Goal: Task Accomplishment & Management: Complete application form

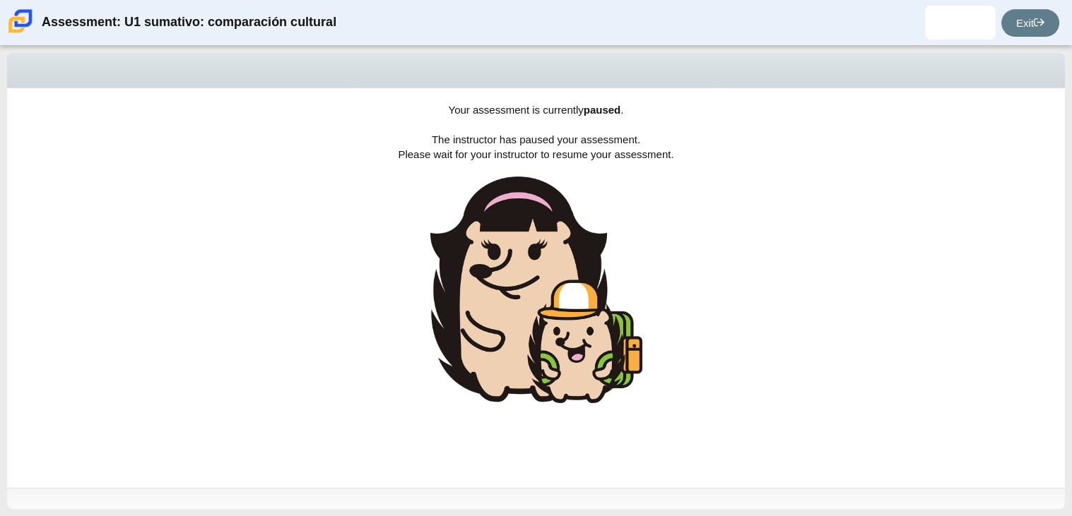
click at [610, 319] on img at bounding box center [536, 290] width 212 height 227
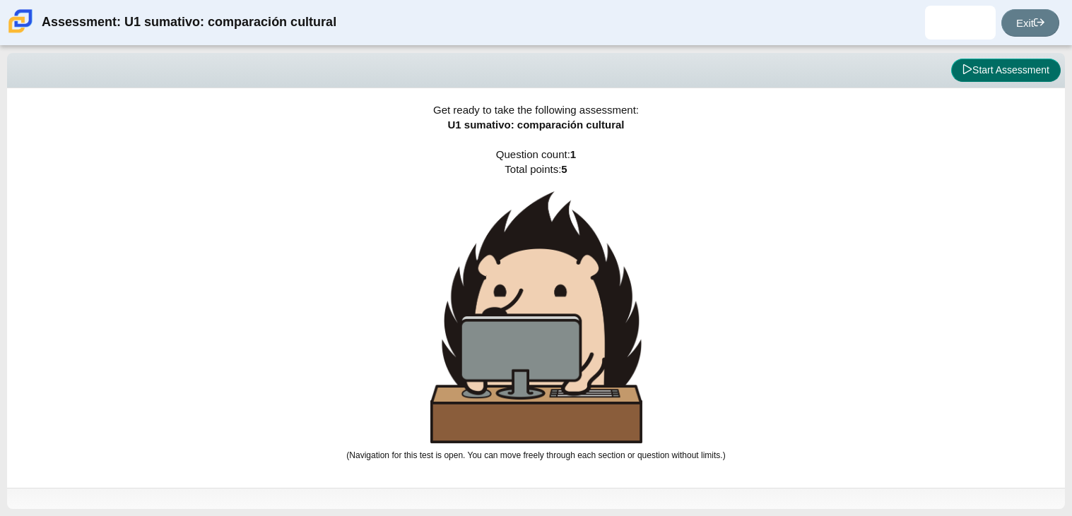
click at [973, 74] on button "Start Assessment" at bounding box center [1005, 71] width 109 height 24
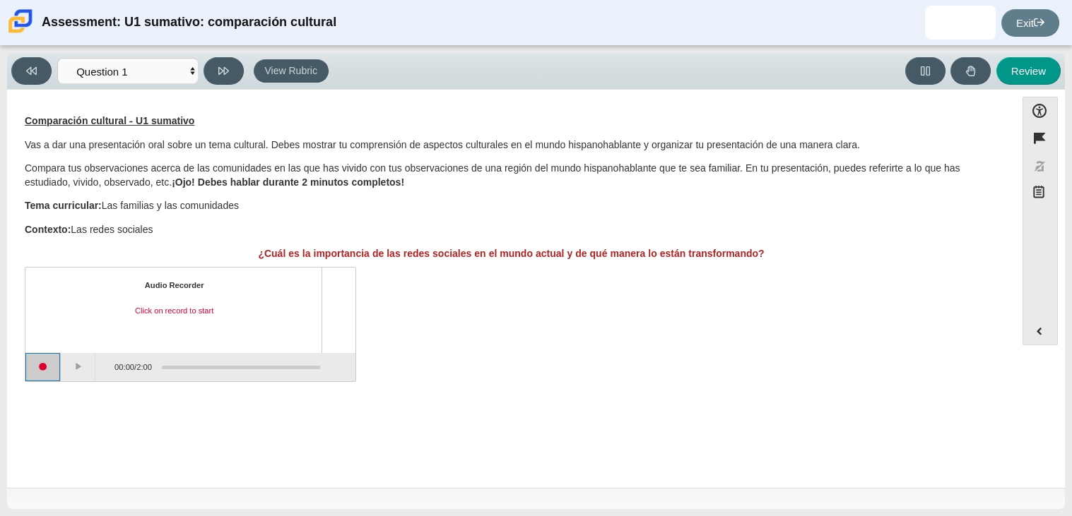
click at [41, 367] on button "Start recording" at bounding box center [42, 367] width 35 height 28
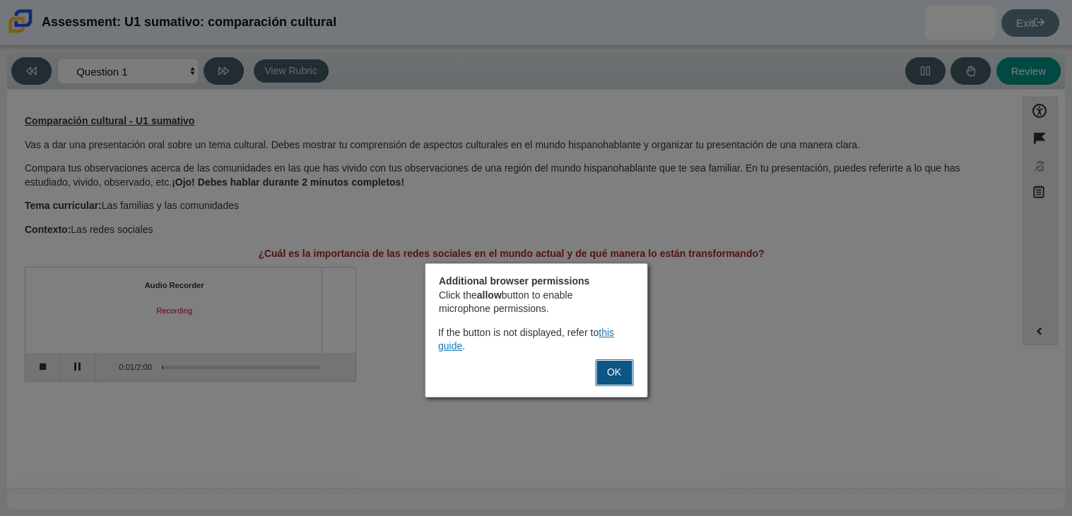
click at [612, 377] on button "OK" at bounding box center [614, 373] width 38 height 27
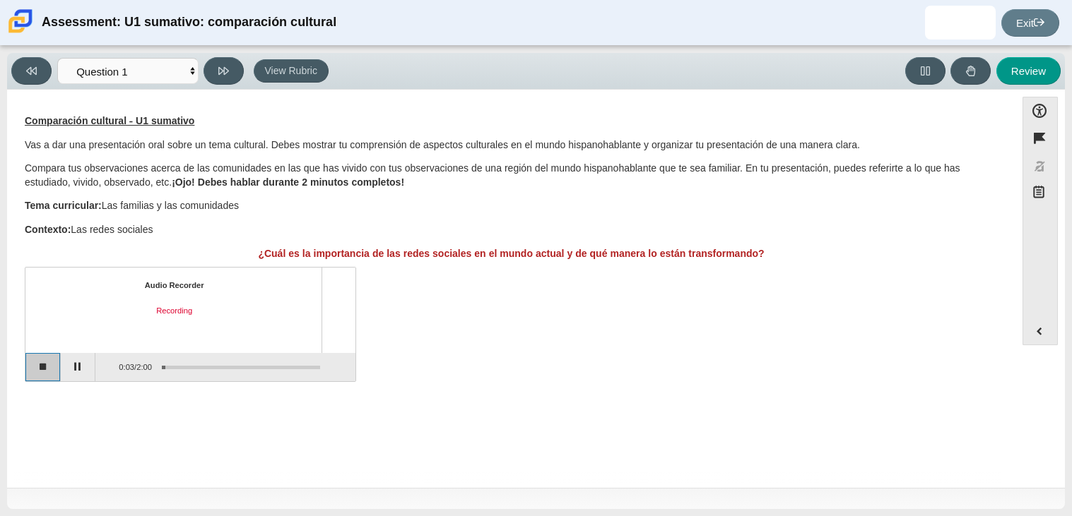
click at [46, 369] on button "Stop recording" at bounding box center [42, 367] width 35 height 28
click at [76, 369] on button "Play" at bounding box center [78, 367] width 35 height 28
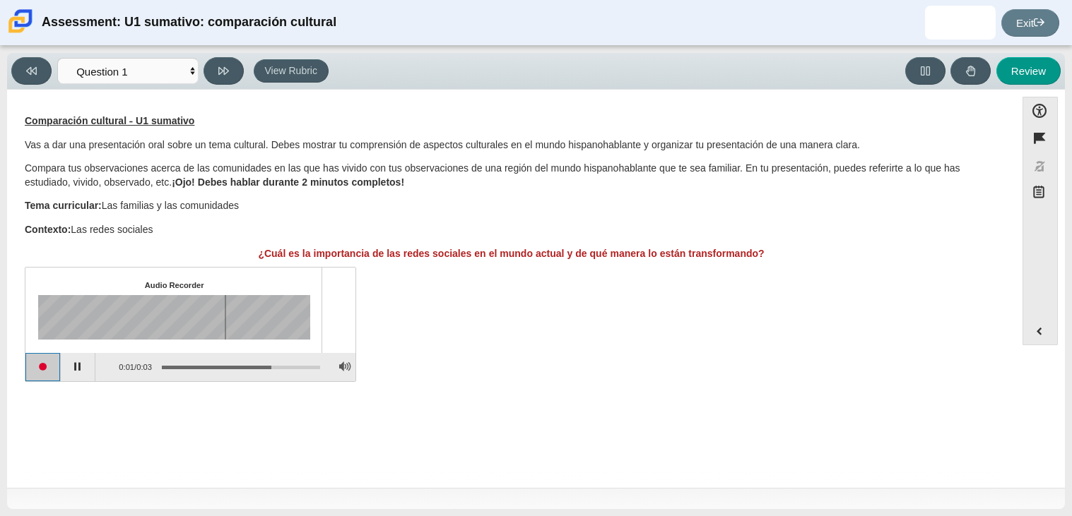
click at [49, 368] on button "Start recording" at bounding box center [42, 367] width 35 height 28
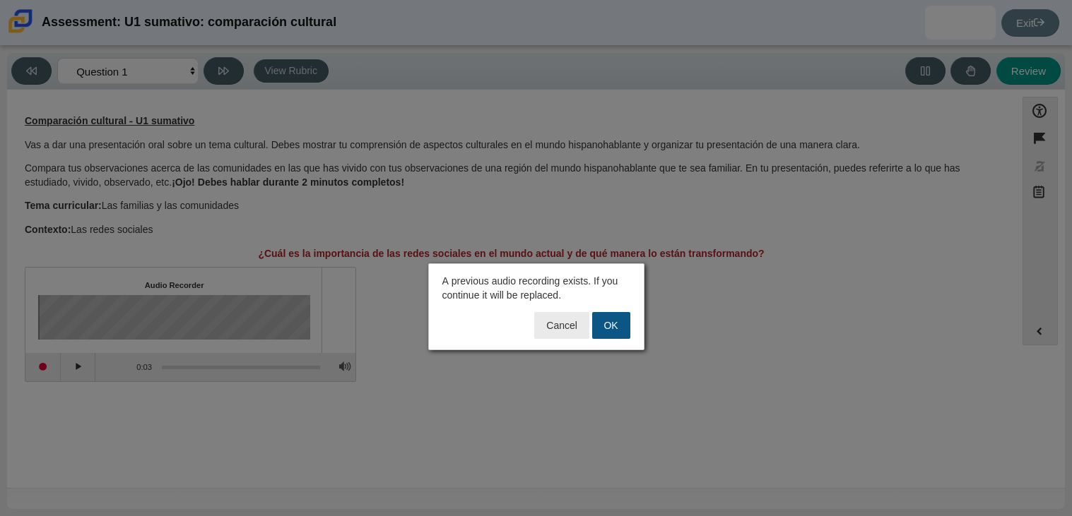
click at [627, 328] on button "OK" at bounding box center [611, 325] width 38 height 27
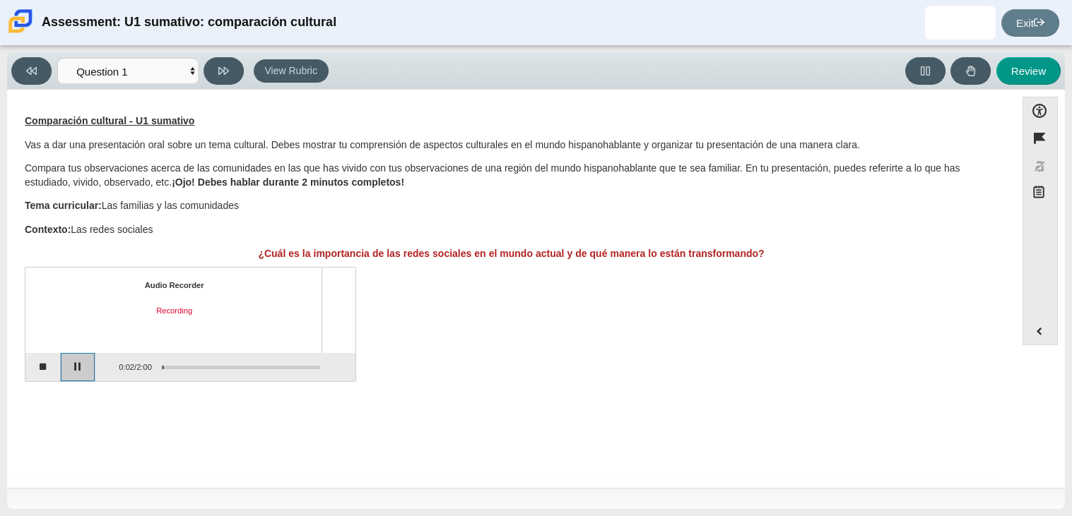
click at [78, 368] on button "Pause" at bounding box center [78, 367] width 35 height 28
click at [41, 362] on button "Stop recording" at bounding box center [42, 367] width 35 height 28
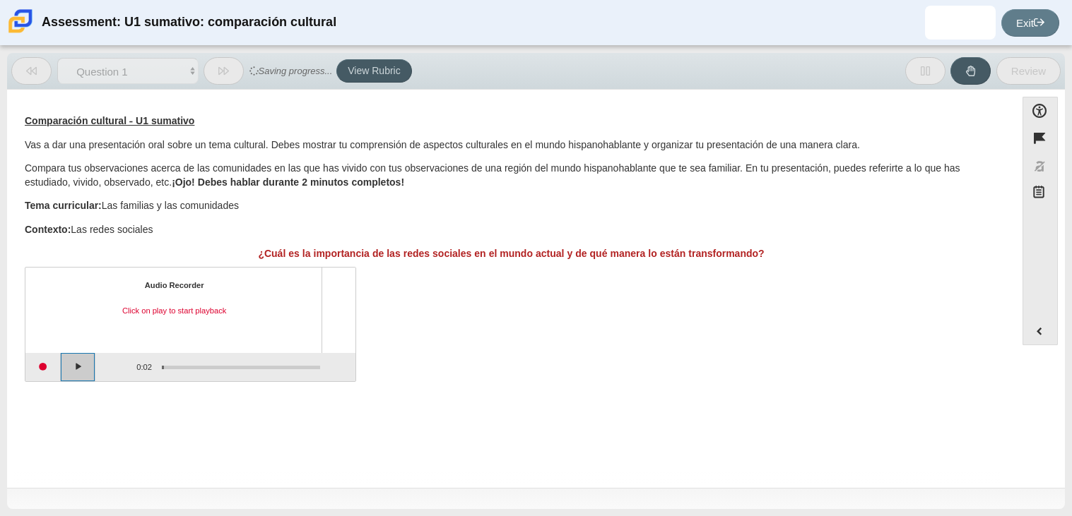
click at [77, 369] on button "Play" at bounding box center [78, 367] width 35 height 28
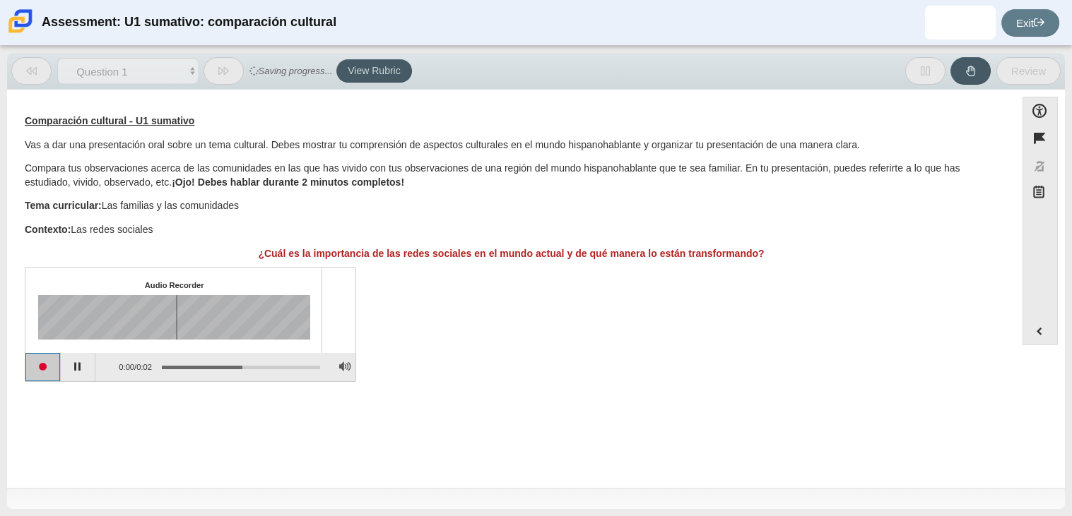
click at [48, 367] on button "Start recording" at bounding box center [42, 367] width 35 height 28
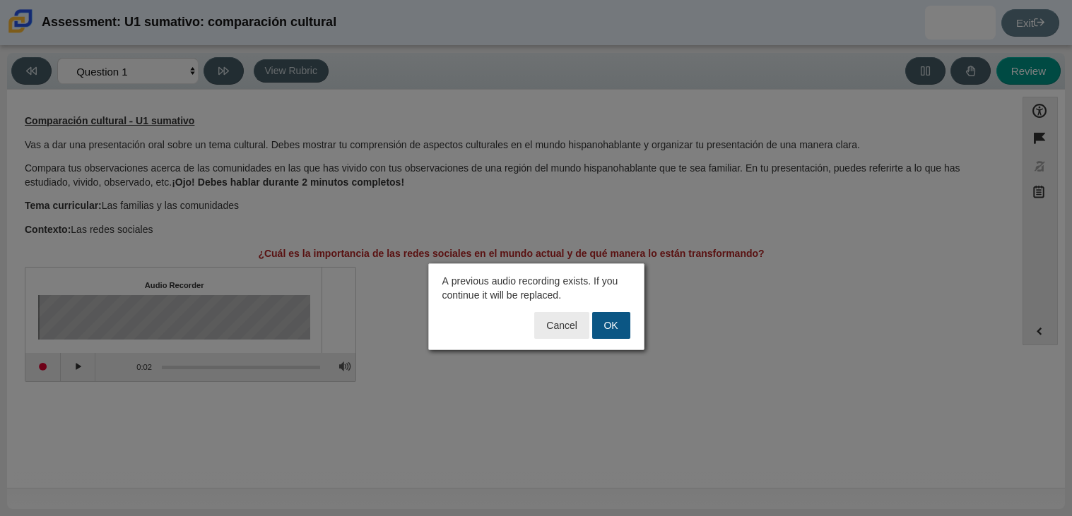
click at [608, 334] on button "OK" at bounding box center [611, 325] width 38 height 27
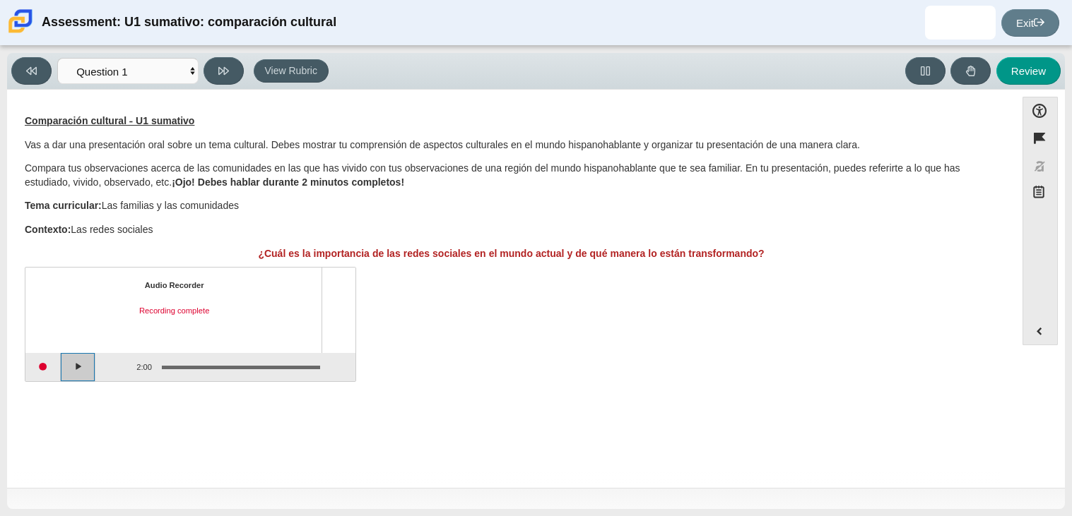
click at [78, 369] on button "Play" at bounding box center [78, 367] width 35 height 28
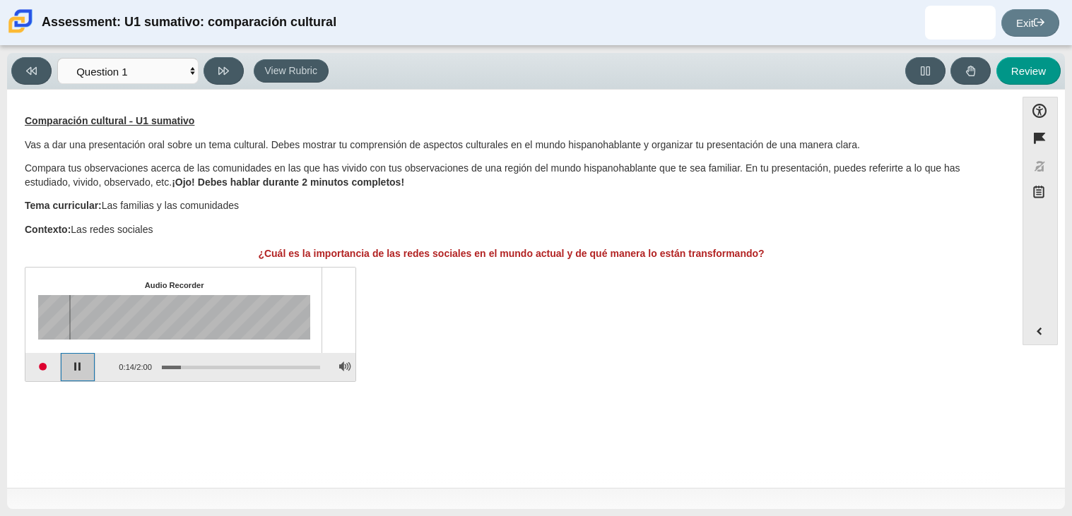
click at [82, 372] on button "Pause playback" at bounding box center [78, 367] width 35 height 28
click at [82, 372] on button "Continue playback" at bounding box center [78, 367] width 35 height 28
click at [188, 357] on div "Assessment items" at bounding box center [236, 366] width 168 height 25
drag, startPoint x: 191, startPoint y: 367, endPoint x: 211, endPoint y: 362, distance: 21.1
click at [211, 362] on div "Assessment items" at bounding box center [236, 366] width 168 height 25
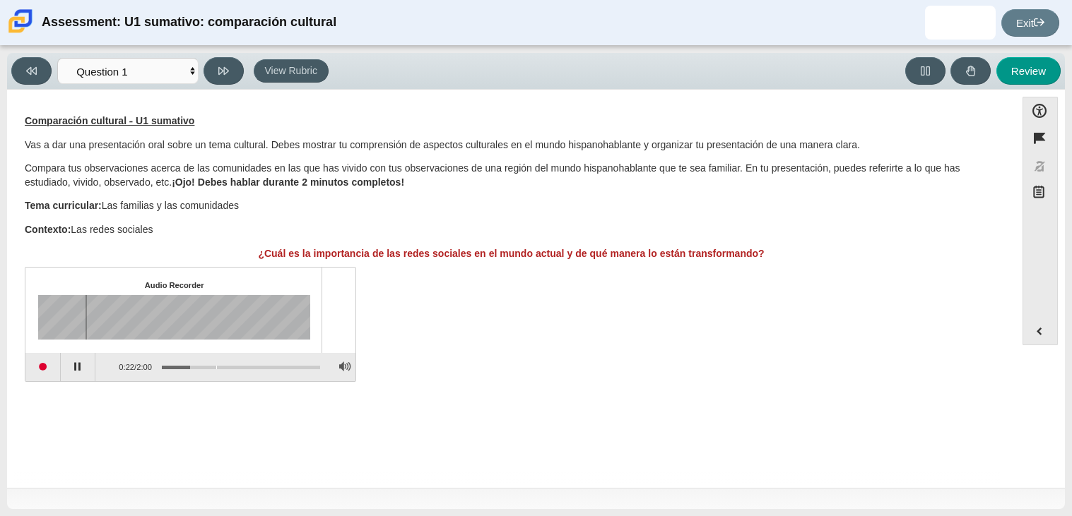
click at [216, 366] on div "Assessment items" at bounding box center [241, 367] width 158 height 3
click at [232, 362] on div "Assessment items" at bounding box center [236, 366] width 168 height 25
click at [246, 367] on div "Assessment items" at bounding box center [236, 366] width 168 height 25
click at [247, 366] on div "Assessment items" at bounding box center [241, 367] width 158 height 3
click at [293, 368] on div "Assessment items" at bounding box center [236, 366] width 168 height 25
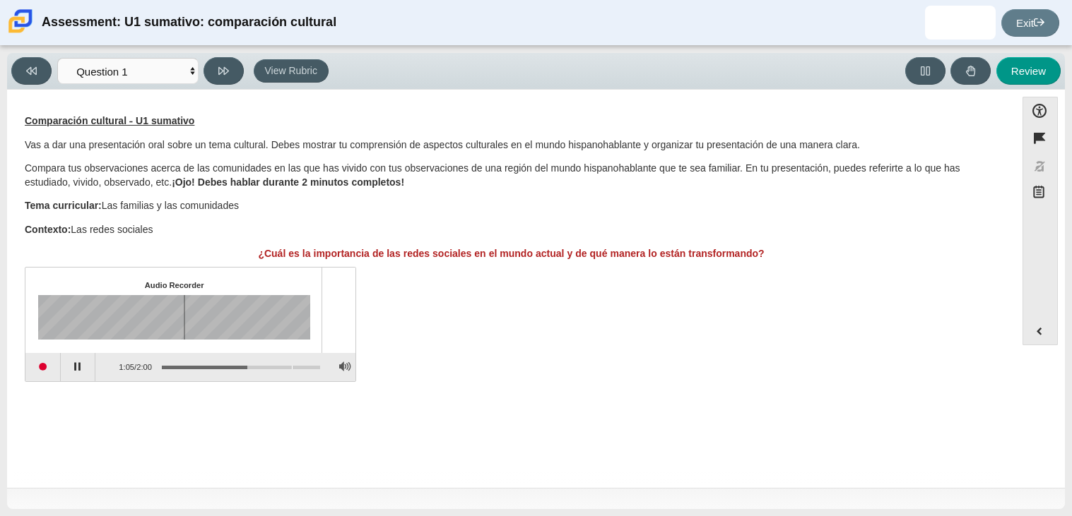
click at [292, 366] on div "Assessment items" at bounding box center [241, 367] width 158 height 3
click at [81, 369] on button "Pause playback" at bounding box center [78, 367] width 35 height 28
click at [81, 369] on button "Continue playback" at bounding box center [78, 367] width 35 height 28
click at [179, 367] on div "Assessment items" at bounding box center [236, 366] width 168 height 25
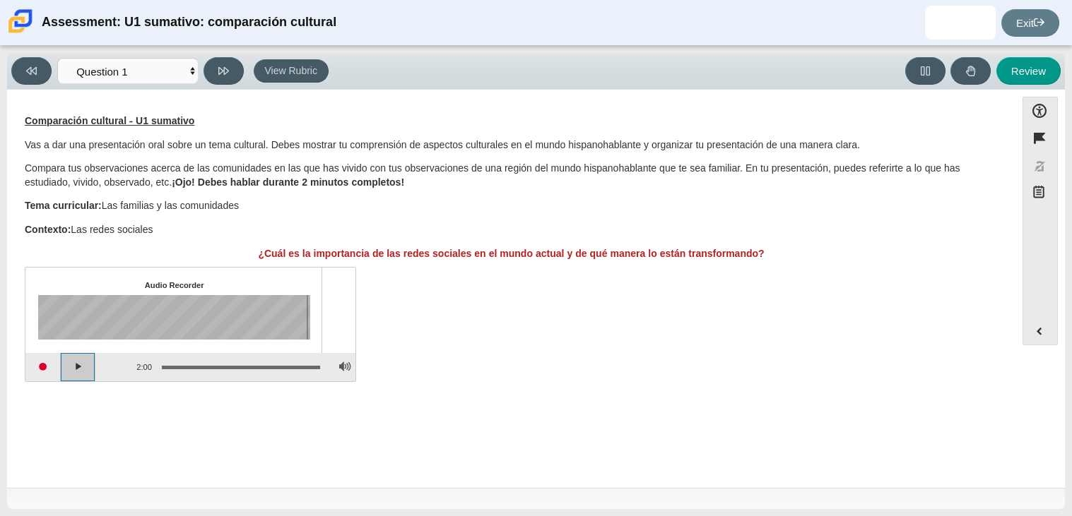
click at [88, 362] on button "Play" at bounding box center [78, 367] width 35 height 28
click at [79, 362] on button "Pause playback" at bounding box center [78, 367] width 35 height 28
click at [93, 364] on button "Continue playback" at bounding box center [78, 367] width 35 height 28
click at [69, 363] on button "Pause playback" at bounding box center [78, 367] width 35 height 28
click at [69, 363] on button "Continue playback" at bounding box center [78, 367] width 35 height 28
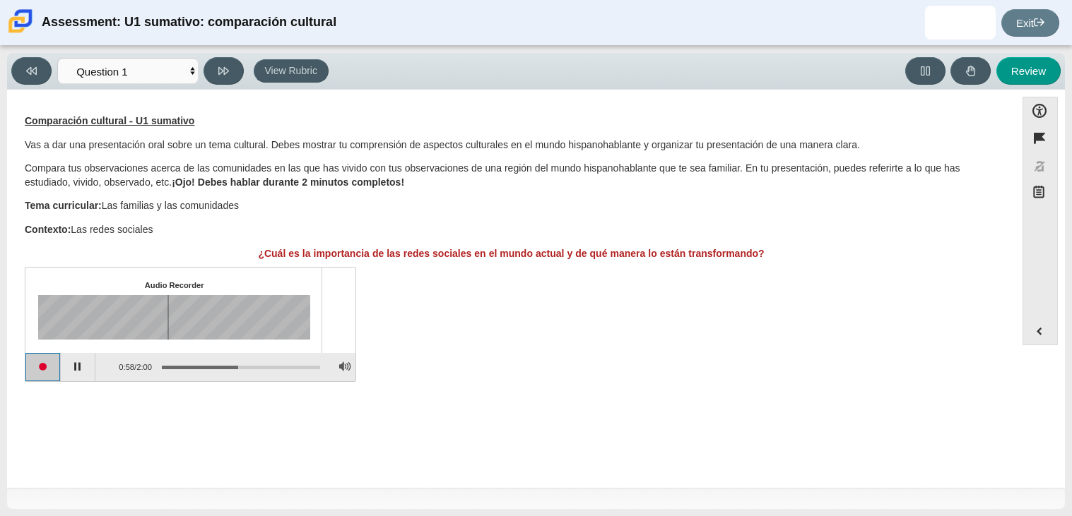
click at [40, 364] on button "Start recording" at bounding box center [42, 367] width 35 height 28
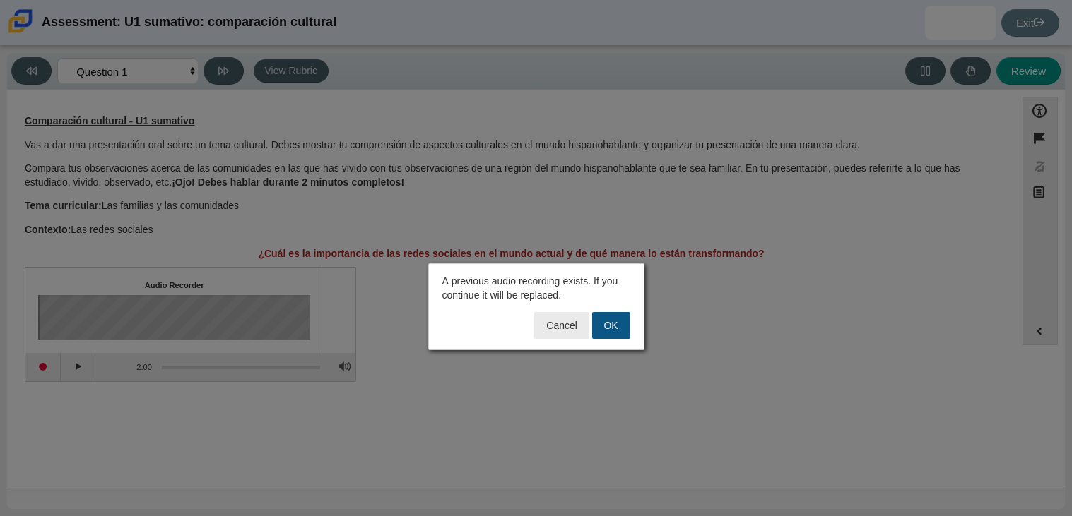
click at [620, 322] on button "OK" at bounding box center [611, 325] width 38 height 27
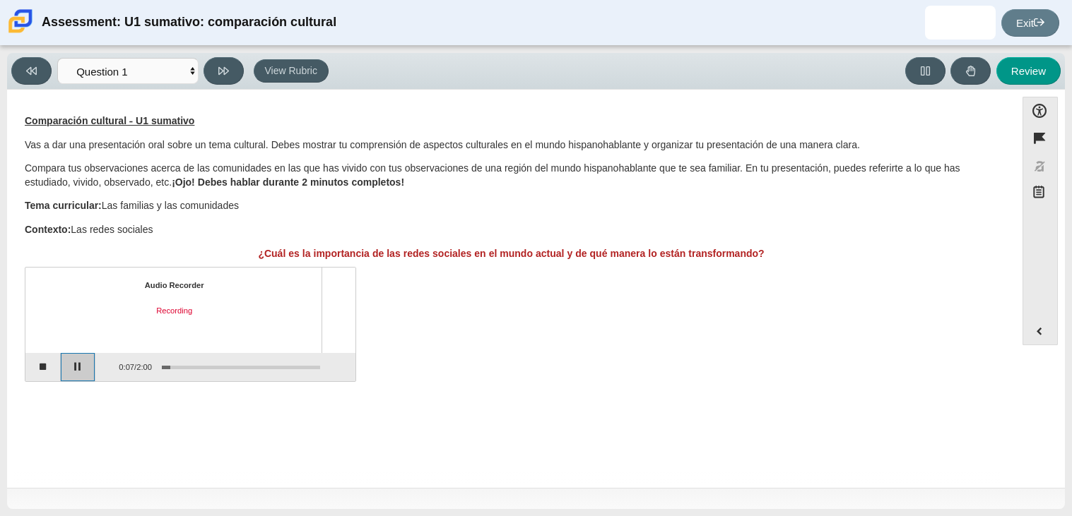
click at [69, 363] on button "Pause" at bounding box center [78, 367] width 35 height 28
click at [76, 368] on button "Continue recording" at bounding box center [78, 367] width 35 height 28
click at [76, 368] on button "Pause" at bounding box center [78, 367] width 35 height 28
click at [35, 364] on button "Stop recording" at bounding box center [42, 367] width 35 height 28
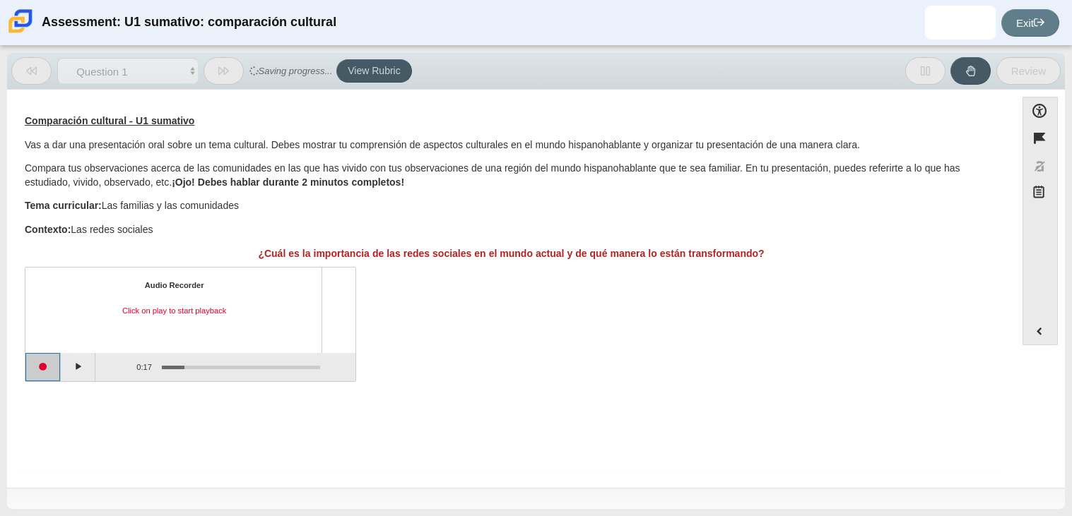
click at [40, 362] on button "Start recording" at bounding box center [42, 367] width 35 height 28
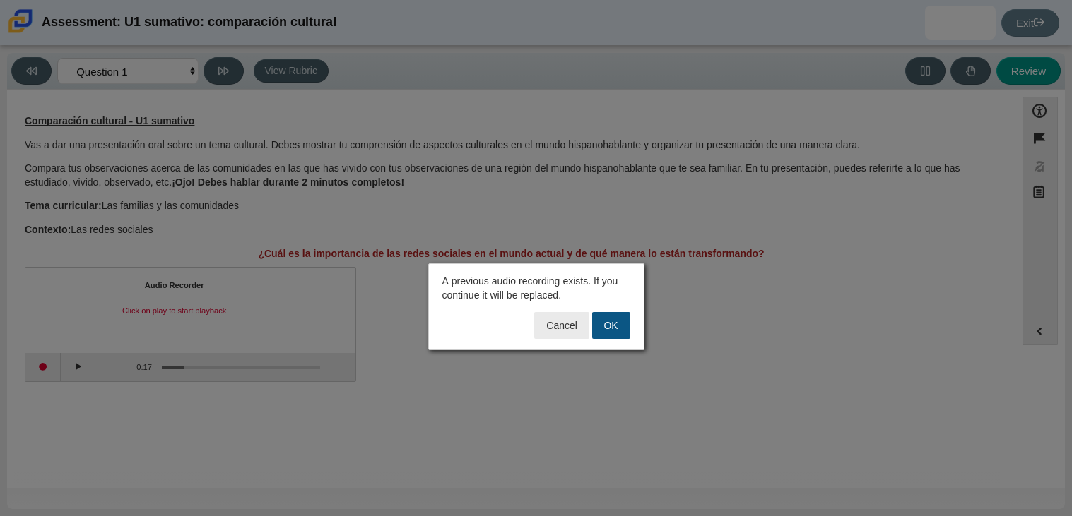
click at [617, 333] on button "OK" at bounding box center [611, 325] width 38 height 27
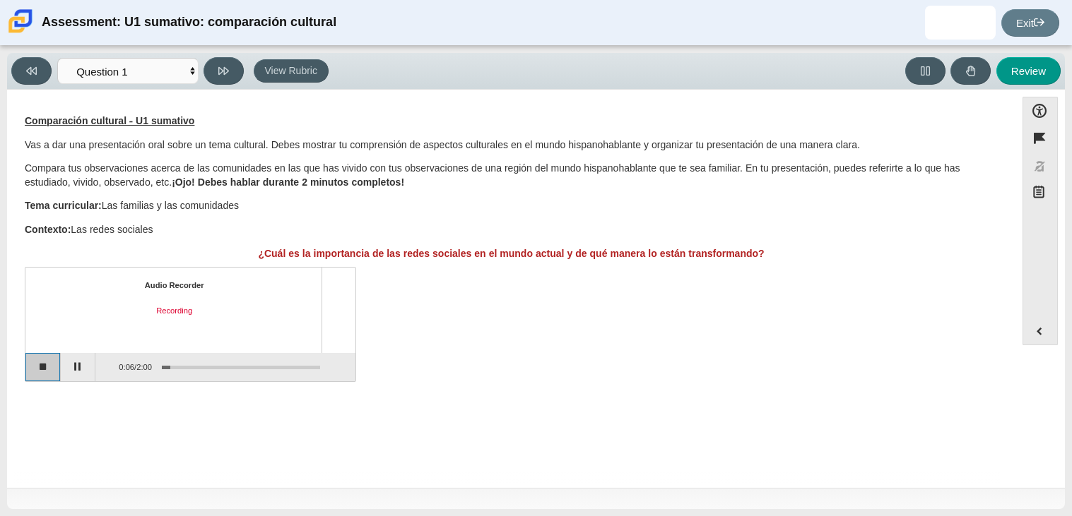
click at [47, 364] on button "Stop recording" at bounding box center [42, 367] width 35 height 28
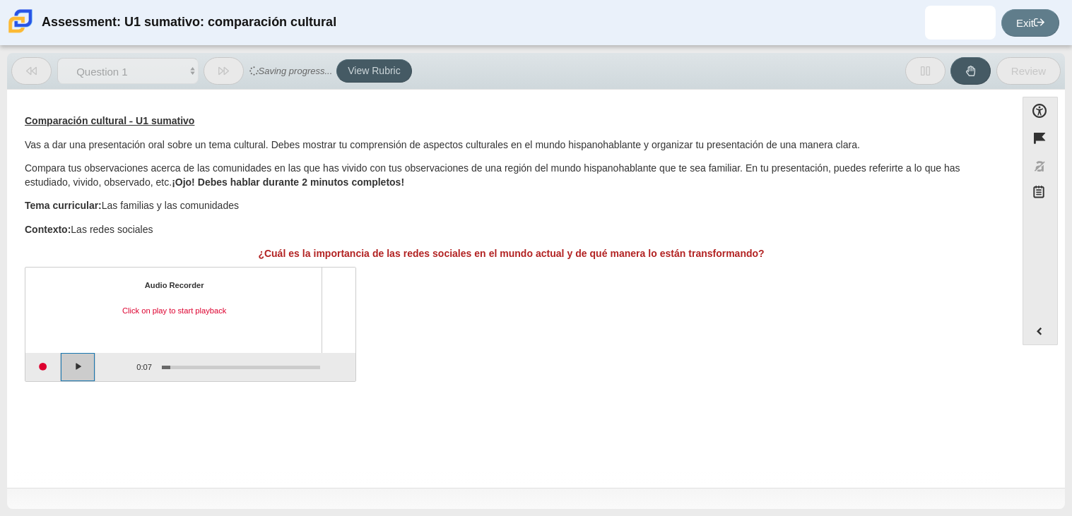
click at [72, 367] on button "Play" at bounding box center [78, 367] width 35 height 28
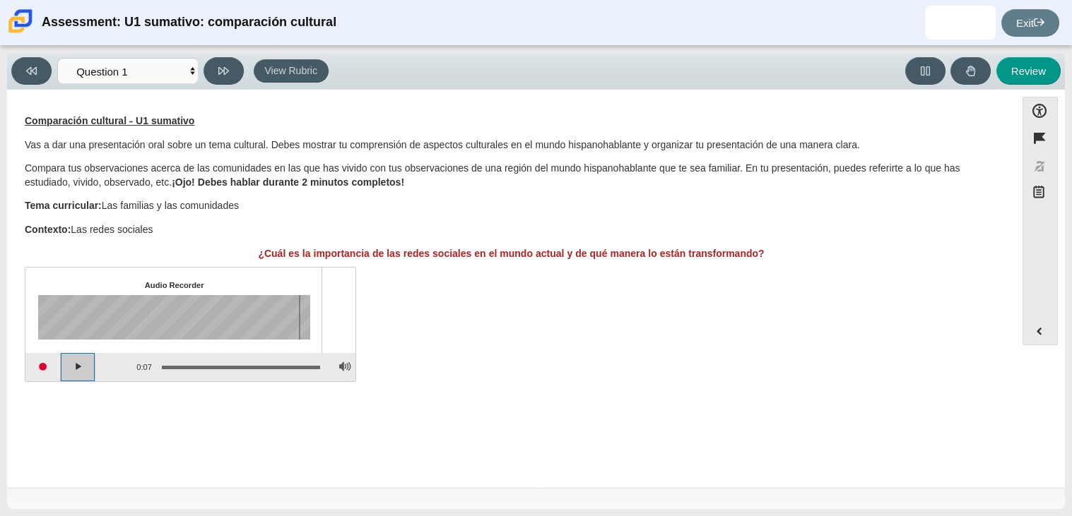
click at [72, 367] on button "Play" at bounding box center [78, 367] width 35 height 28
click at [343, 372] on button "Adjust Volume" at bounding box center [344, 367] width 22 height 28
click at [344, 286] on div at bounding box center [344, 290] width 9 height 9
click at [555, 396] on div "Question Comparación cultural - U1 sumativo Vas a dar una presentación oral sob…" at bounding box center [511, 250] width 994 height 301
click at [41, 367] on button "Start recording" at bounding box center [42, 367] width 35 height 28
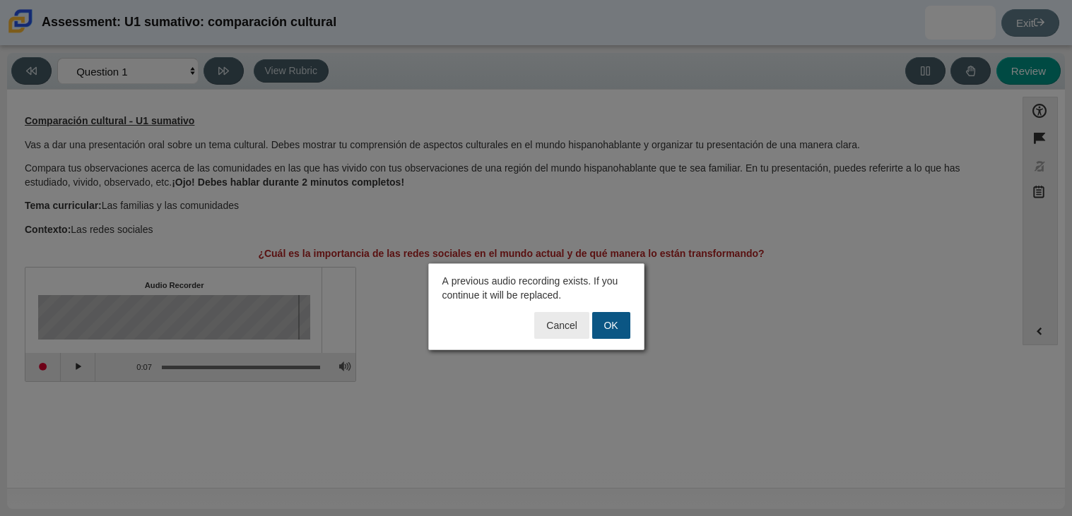
click at [607, 317] on button "OK" at bounding box center [611, 325] width 38 height 27
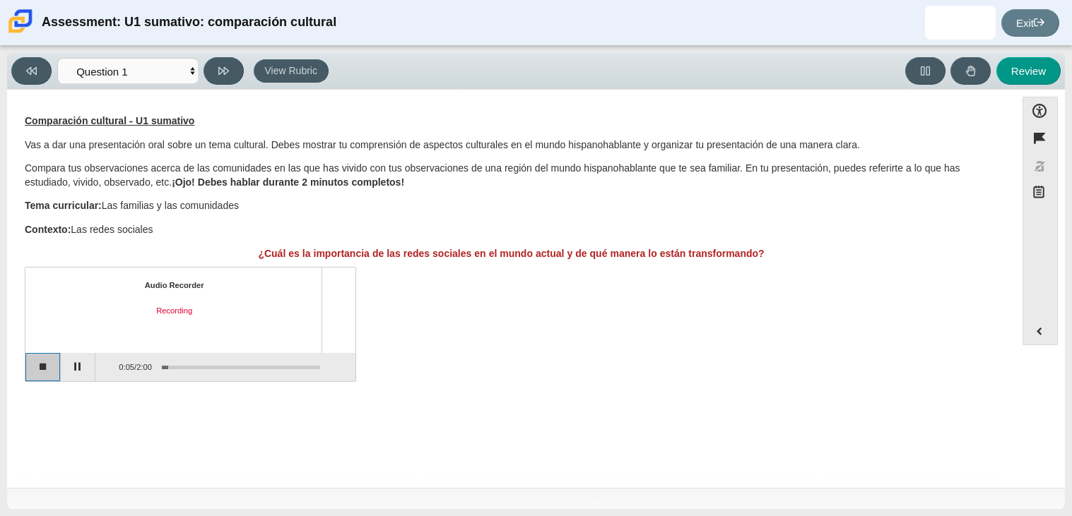
click at [49, 375] on button "Stop recording" at bounding box center [42, 367] width 35 height 28
click at [89, 364] on button "Play" at bounding box center [78, 367] width 35 height 28
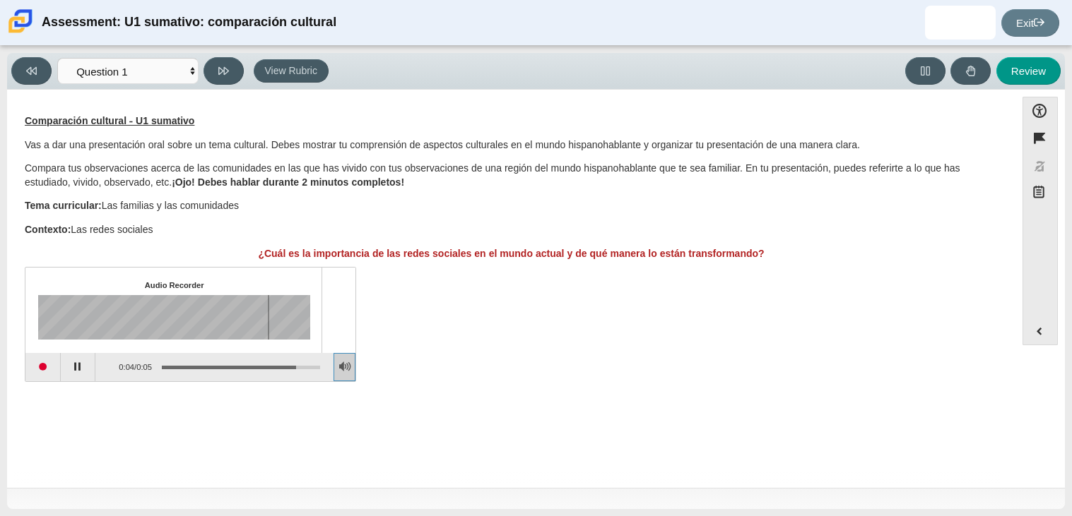
click at [345, 363] on button "Adjust Volume" at bounding box center [344, 367] width 22 height 28
click at [85, 364] on button "Play" at bounding box center [78, 367] width 35 height 28
click at [78, 364] on button "Pause playback" at bounding box center [78, 367] width 35 height 28
click at [41, 367] on button "Start recording" at bounding box center [42, 367] width 35 height 28
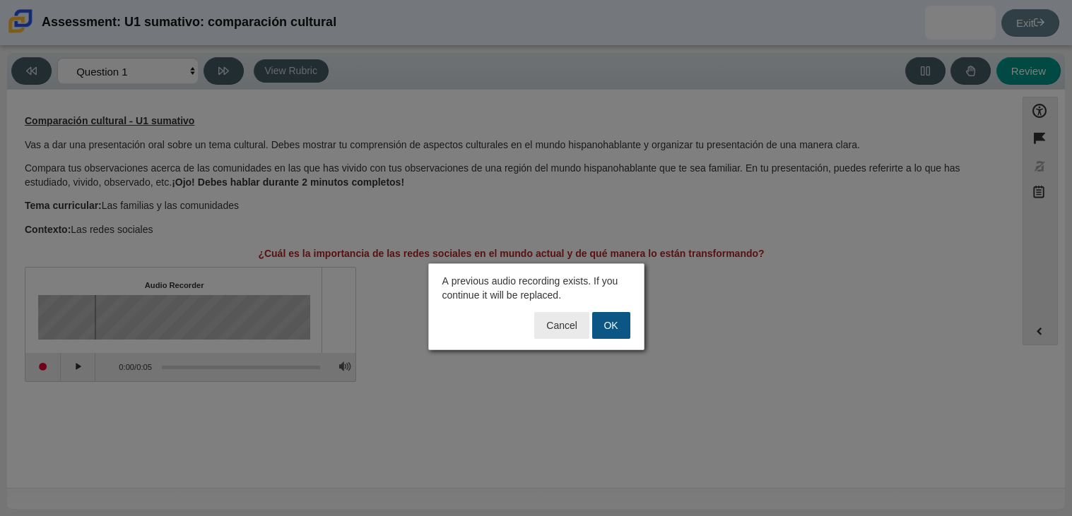
click at [613, 322] on button "OK" at bounding box center [611, 325] width 38 height 27
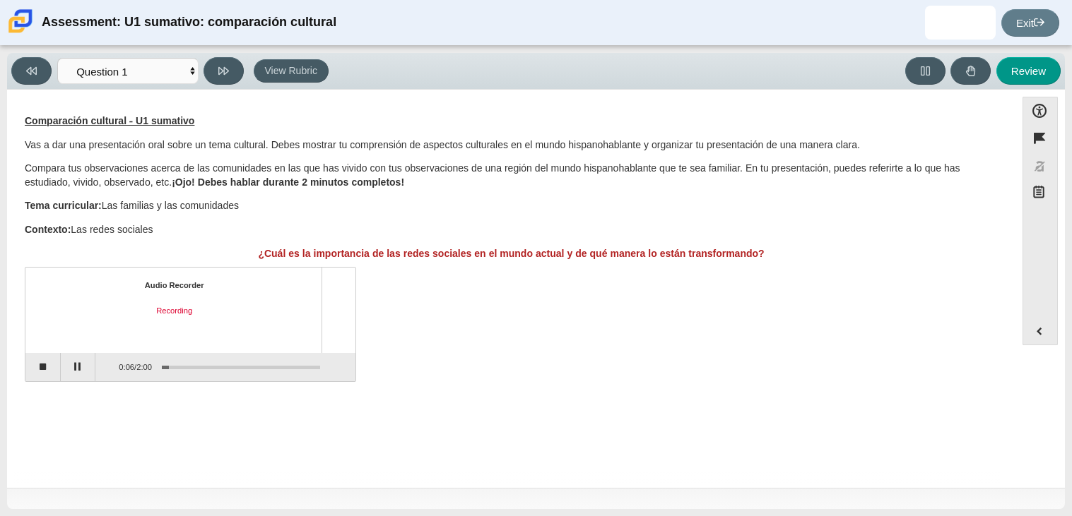
click at [368, 272] on div "Audio Recorder Recording 0:06 / 2:00" at bounding box center [511, 326] width 973 height 111
click at [47, 369] on button "Stop recording" at bounding box center [42, 367] width 35 height 28
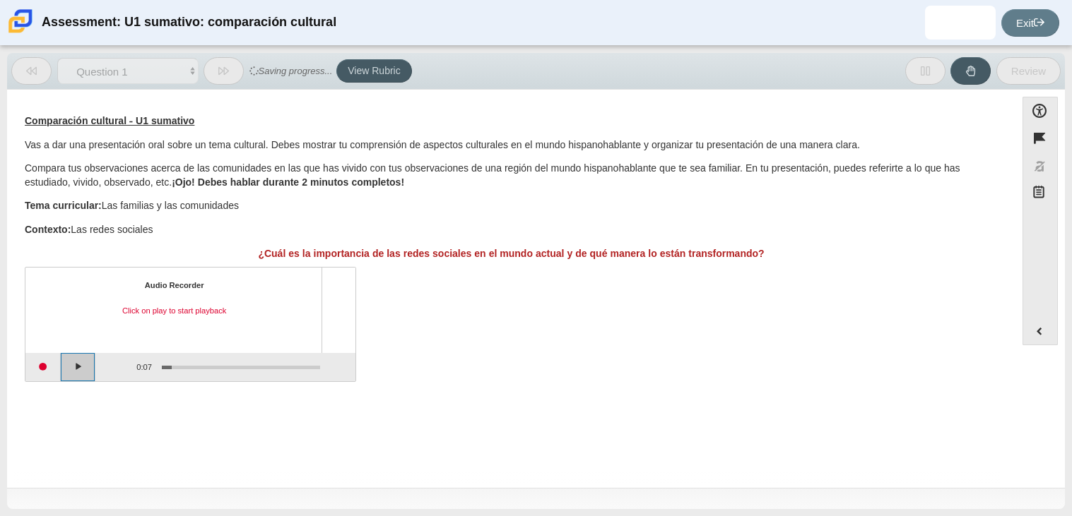
click at [81, 367] on button "Play" at bounding box center [78, 367] width 35 height 28
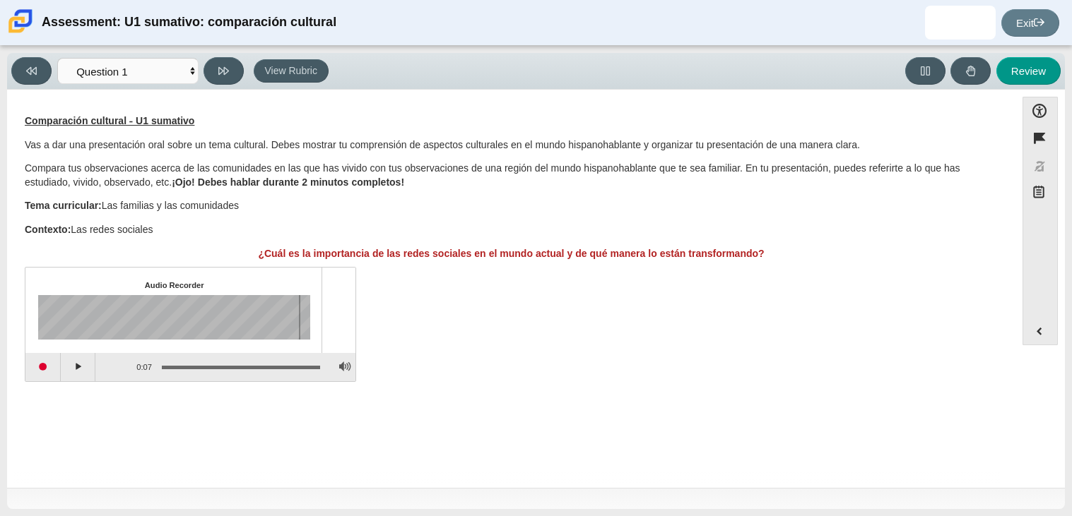
click at [338, 352] on div "Assessment items" at bounding box center [338, 310] width 34 height 85
click at [51, 364] on button "Start recording" at bounding box center [42, 367] width 35 height 28
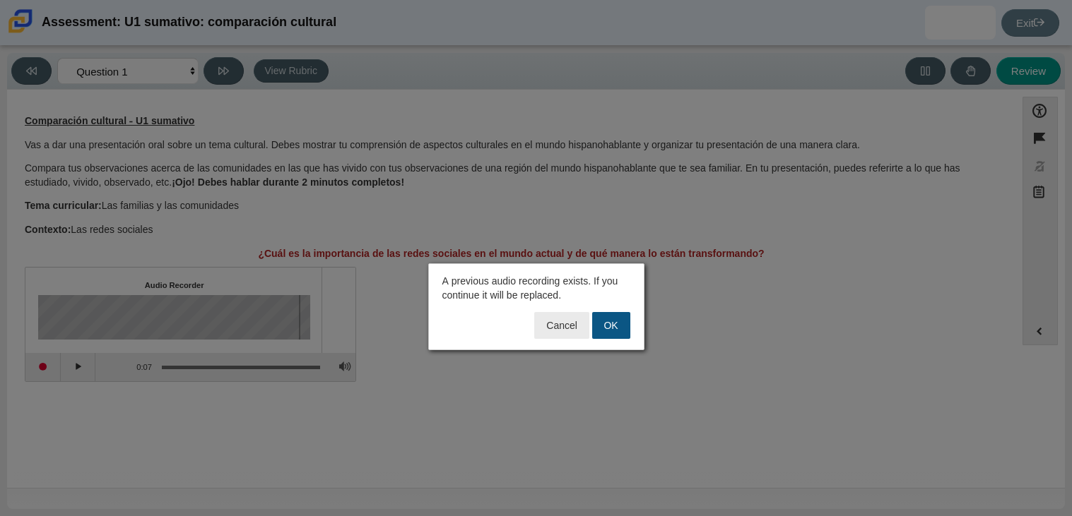
click at [612, 325] on button "OK" at bounding box center [611, 325] width 38 height 27
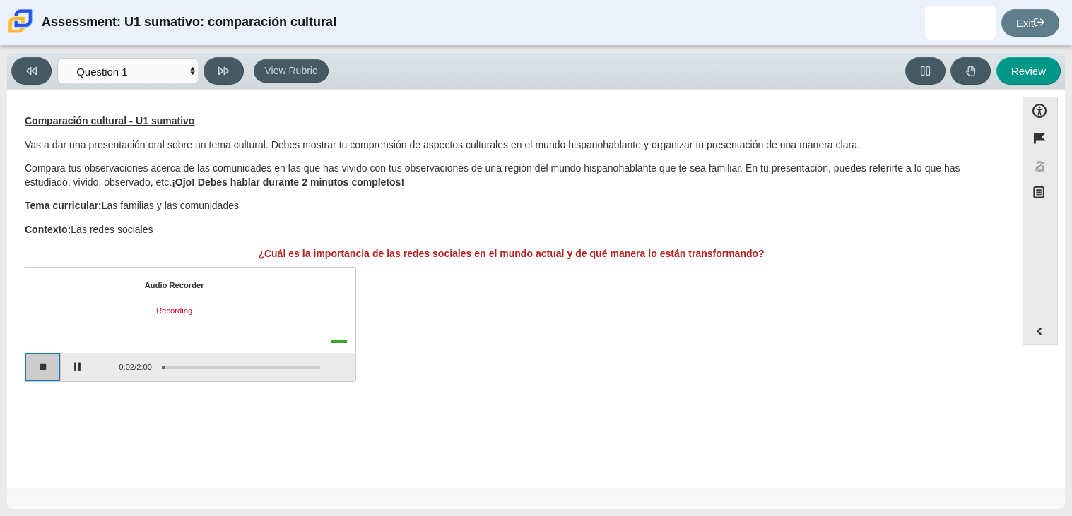
click at [42, 367] on button "Stop recording" at bounding box center [42, 367] width 35 height 28
click at [45, 367] on button "Start recording" at bounding box center [42, 367] width 35 height 28
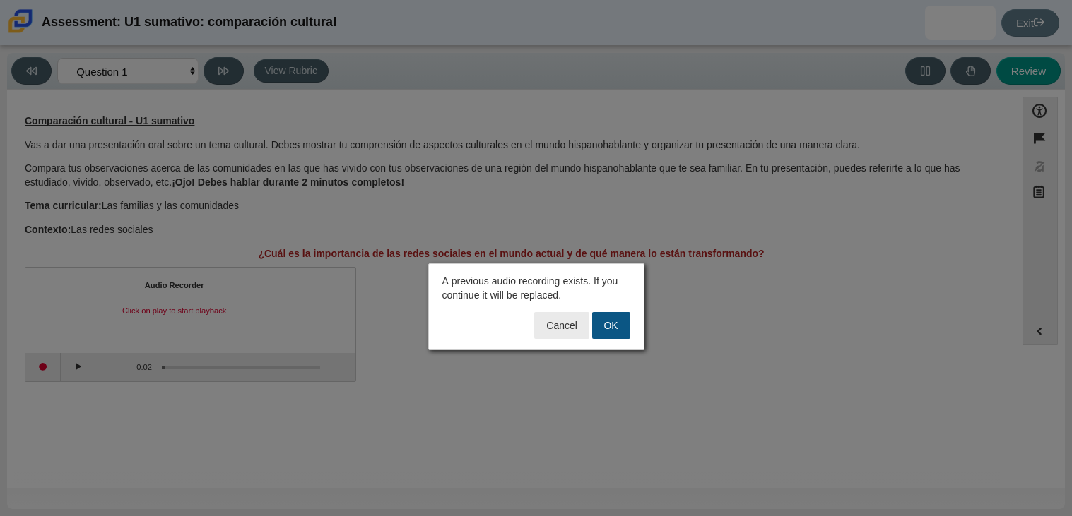
click at [623, 330] on button "OK" at bounding box center [611, 325] width 38 height 27
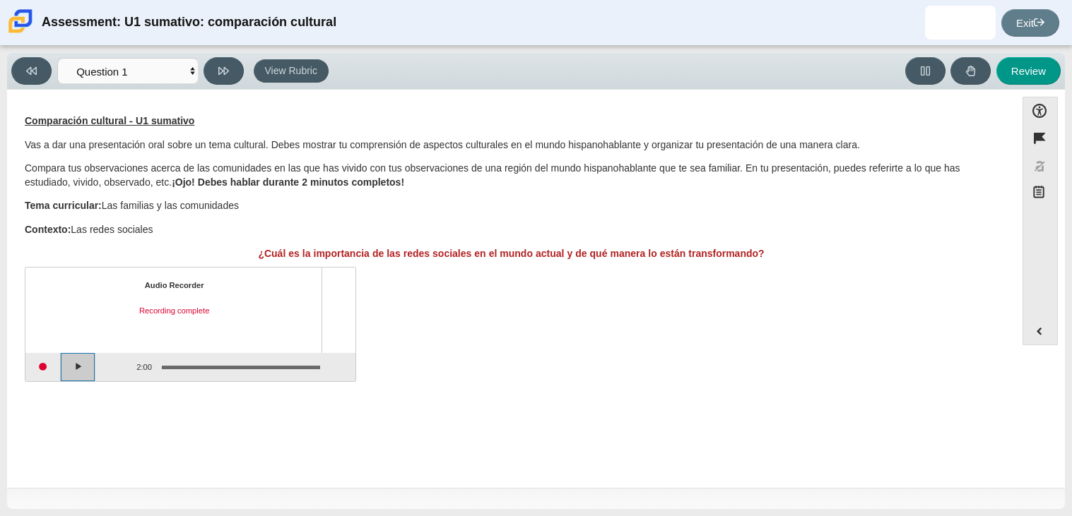
click at [80, 367] on button "Play" at bounding box center [78, 367] width 35 height 28
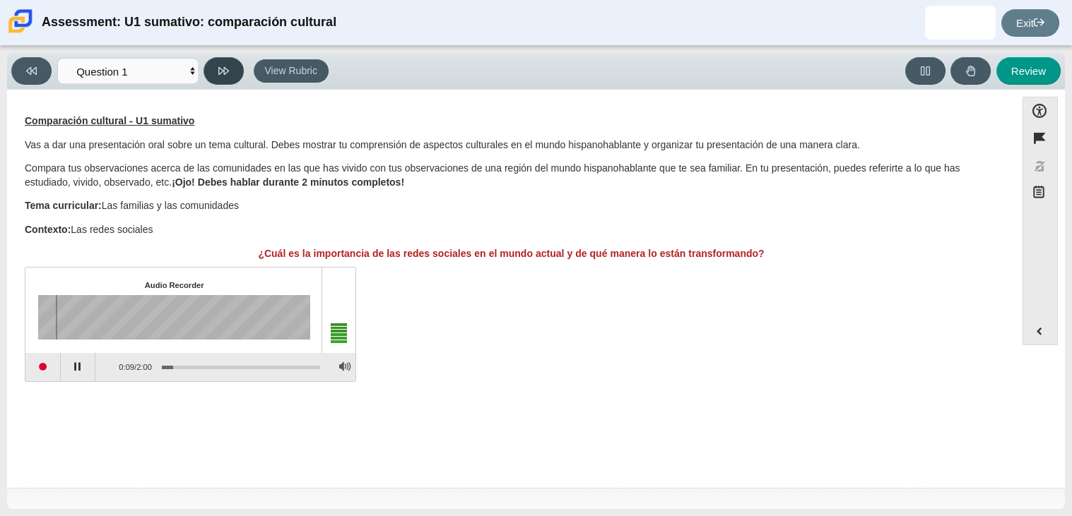
click at [220, 71] on icon at bounding box center [223, 71] width 11 height 11
select select "review"
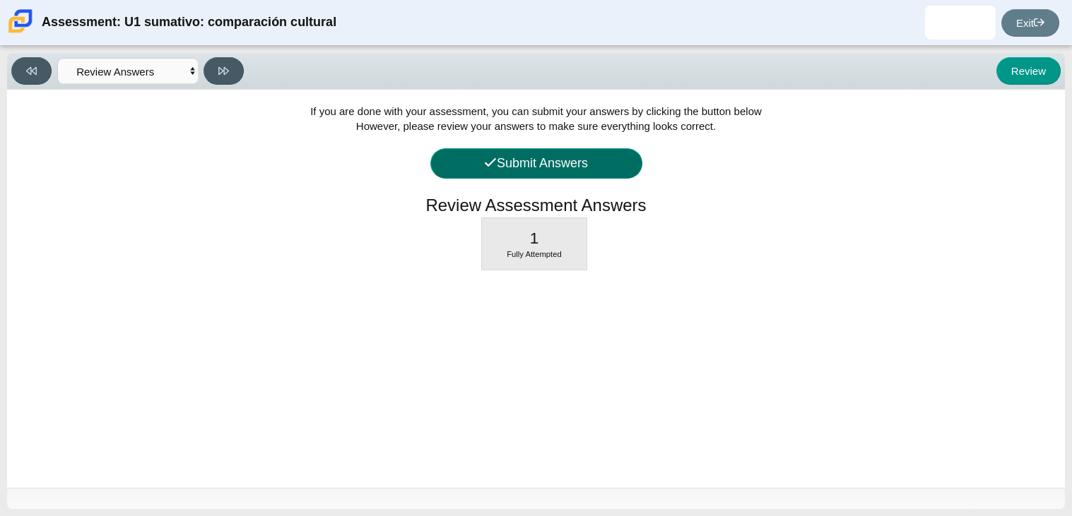
click at [570, 160] on button "Submit Answers" at bounding box center [536, 163] width 212 height 30
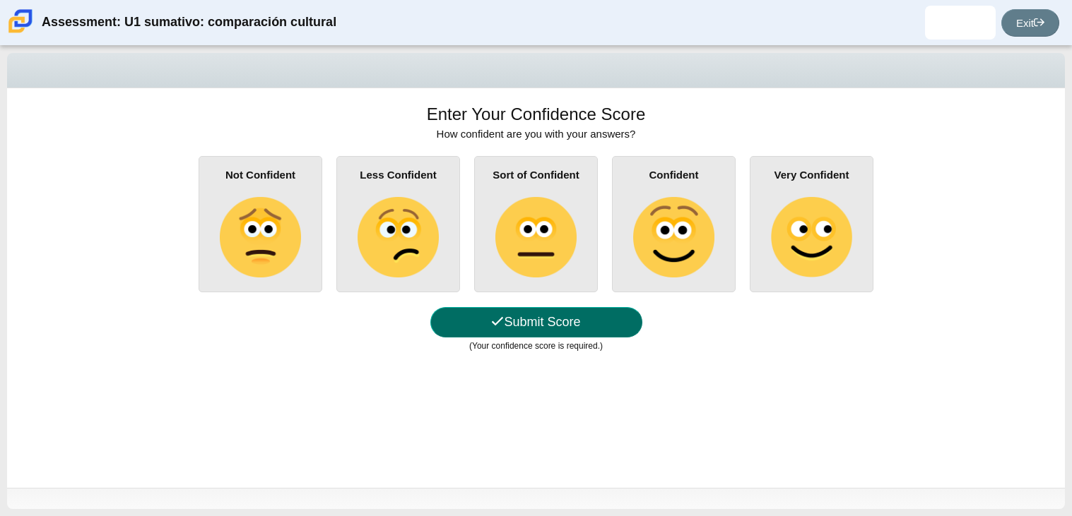
click at [503, 330] on button "Submit Score" at bounding box center [536, 322] width 212 height 30
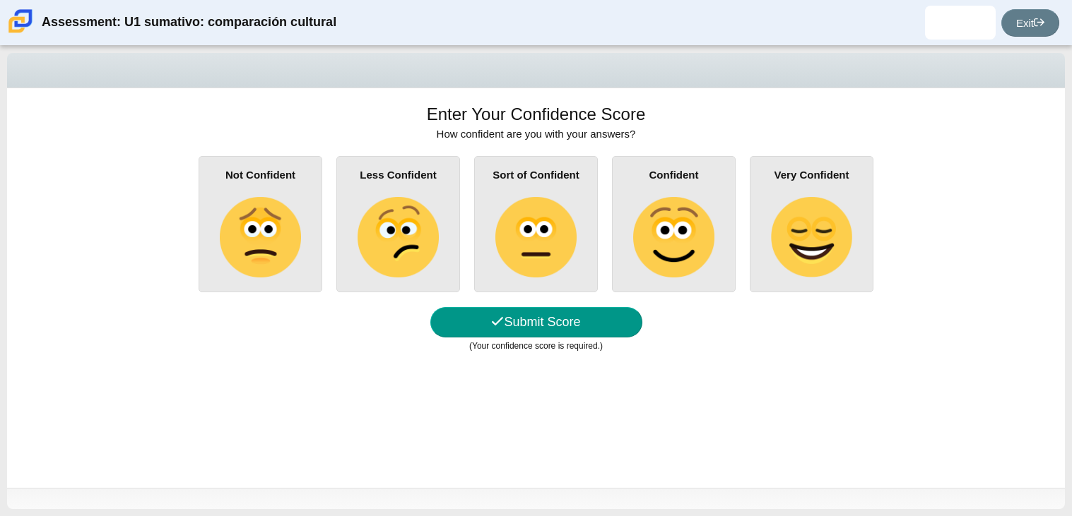
click at [499, 228] on img at bounding box center [535, 237] width 81 height 81
click at [0, 0] on input "Sort of Confident" at bounding box center [0, 0] width 0 height 0
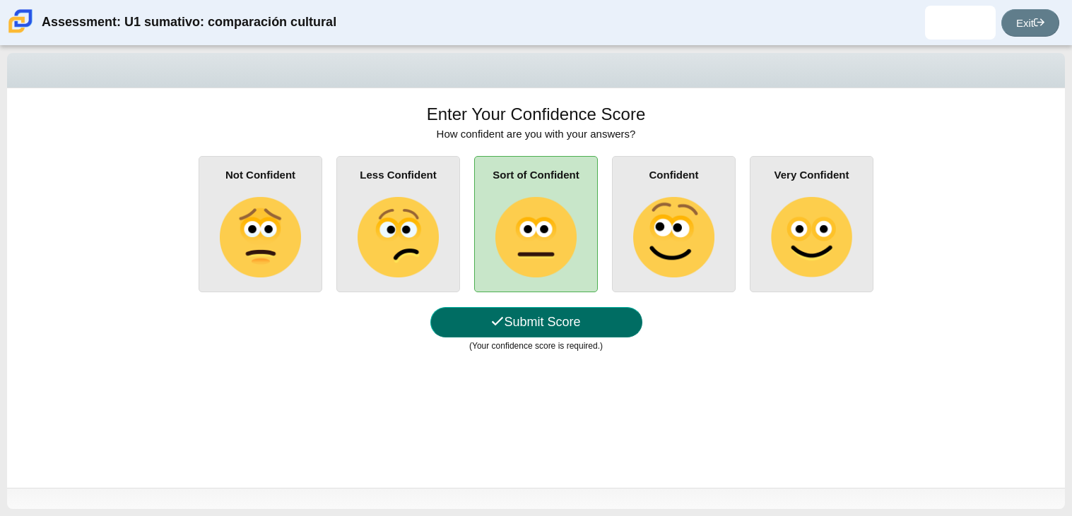
click at [542, 316] on button "Submit Score" at bounding box center [536, 322] width 212 height 30
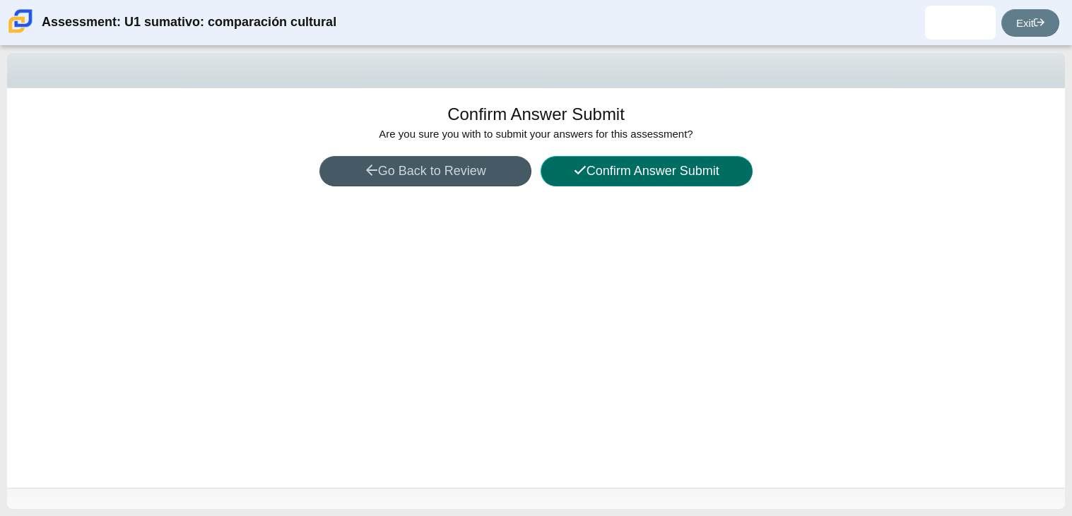
click at [644, 162] on button "Confirm Answer Submit" at bounding box center [646, 171] width 212 height 30
